Goal: Register for event/course

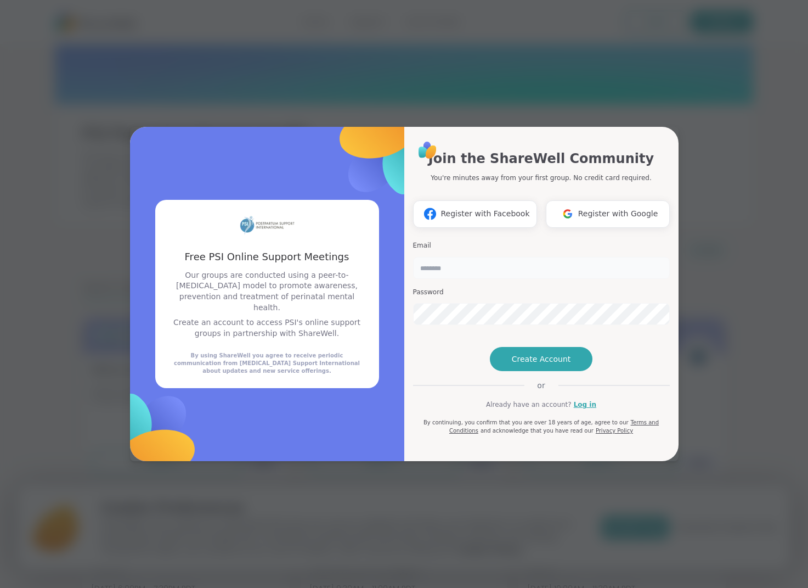
click at [460, 257] on input "email" at bounding box center [541, 268] width 257 height 22
click at [610, 208] on span "Register with Google" at bounding box center [618, 214] width 80 height 12
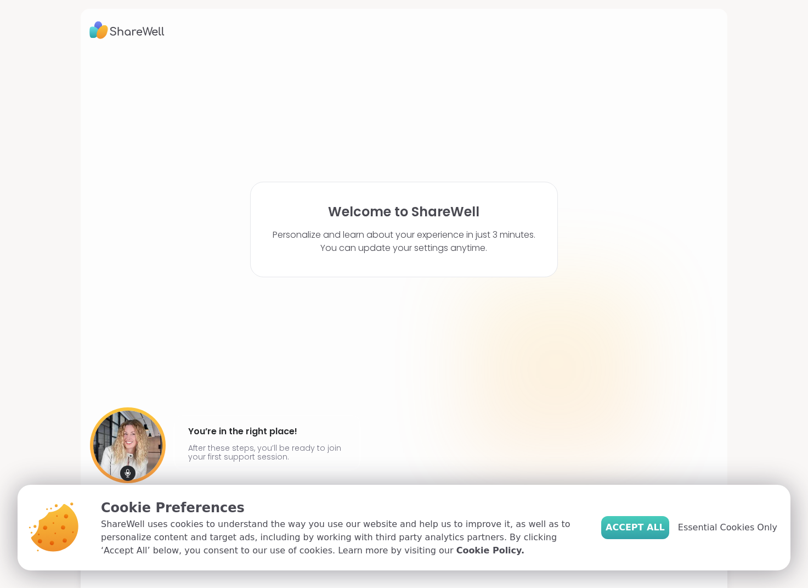
click at [636, 529] on span "Accept All" at bounding box center [635, 527] width 59 height 13
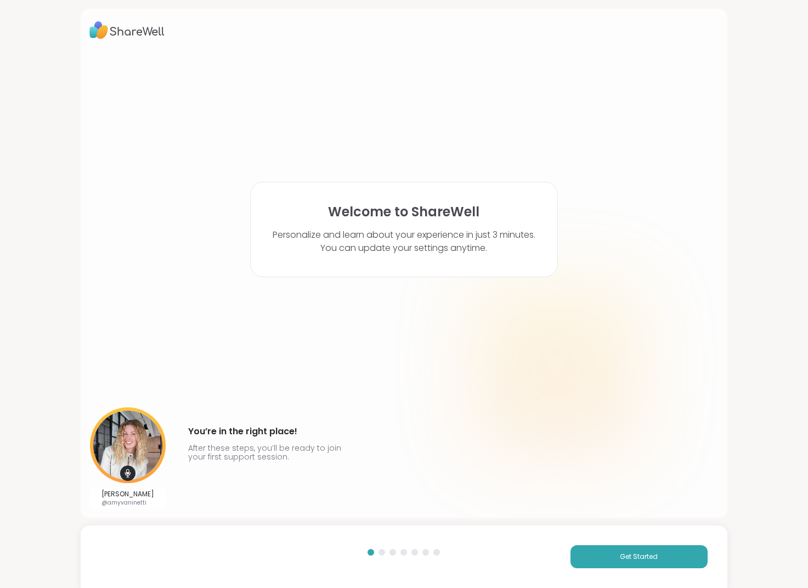
click at [639, 524] on div "Welcome to ShareWell Personalize and learn about your experience in just 3 minu…" at bounding box center [404, 294] width 808 height 588
click at [632, 558] on span "Get Started" at bounding box center [639, 556] width 38 height 10
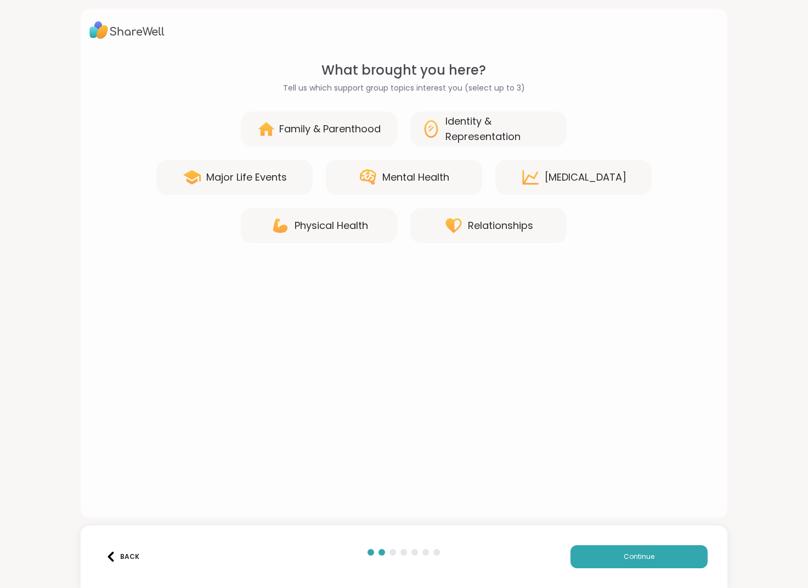
click at [341, 122] on div "Family & Parenthood" at bounding box center [330, 128] width 102 height 15
click at [643, 555] on span "Continue" at bounding box center [639, 556] width 31 height 10
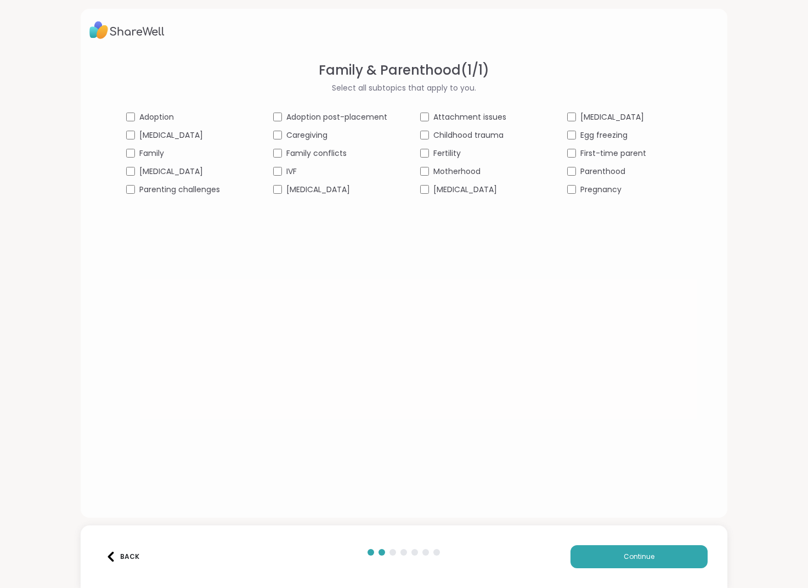
click at [584, 191] on span "Pregnancy" at bounding box center [601, 190] width 41 height 12
click at [107, 558] on img at bounding box center [111, 556] width 10 height 10
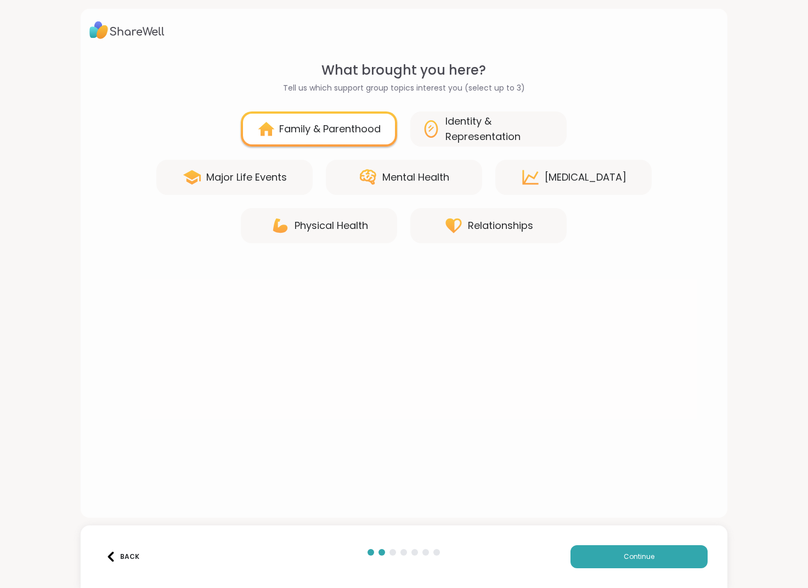
click at [107, 558] on img at bounding box center [111, 556] width 10 height 10
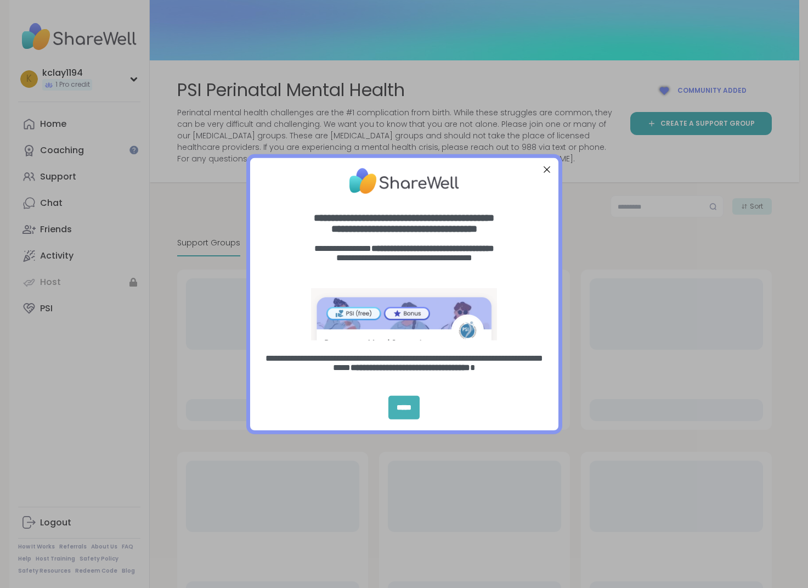
click at [409, 412] on div "*****" at bounding box center [403, 408] width 31 height 24
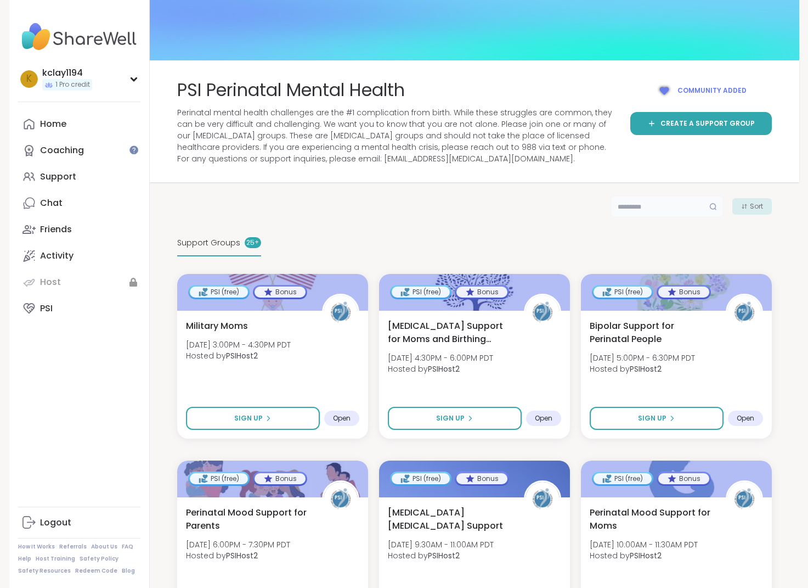
click at [640, 208] on input "text" at bounding box center [667, 206] width 113 height 22
type input "****"
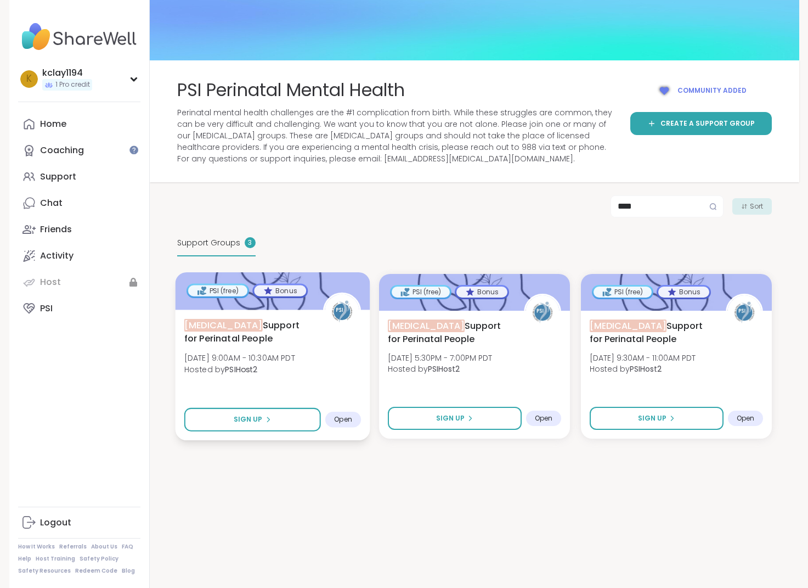
click at [298, 343] on span "ADHD Support for Perinatal People" at bounding box center [247, 331] width 127 height 27
